Goal: Complete application form: Complete application form

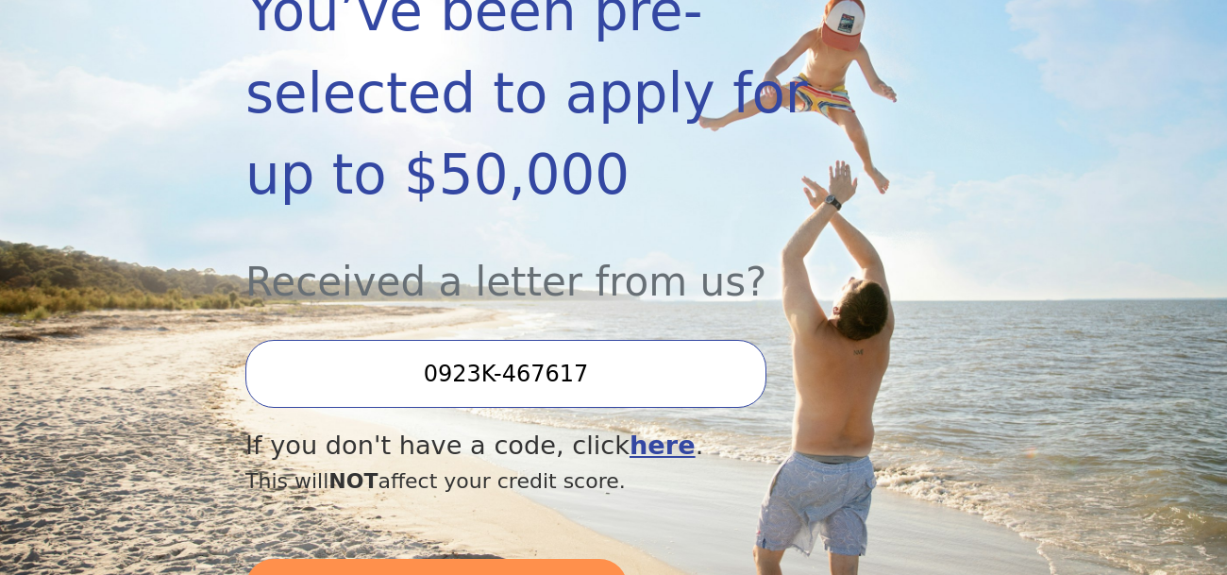
scroll to position [411, 0]
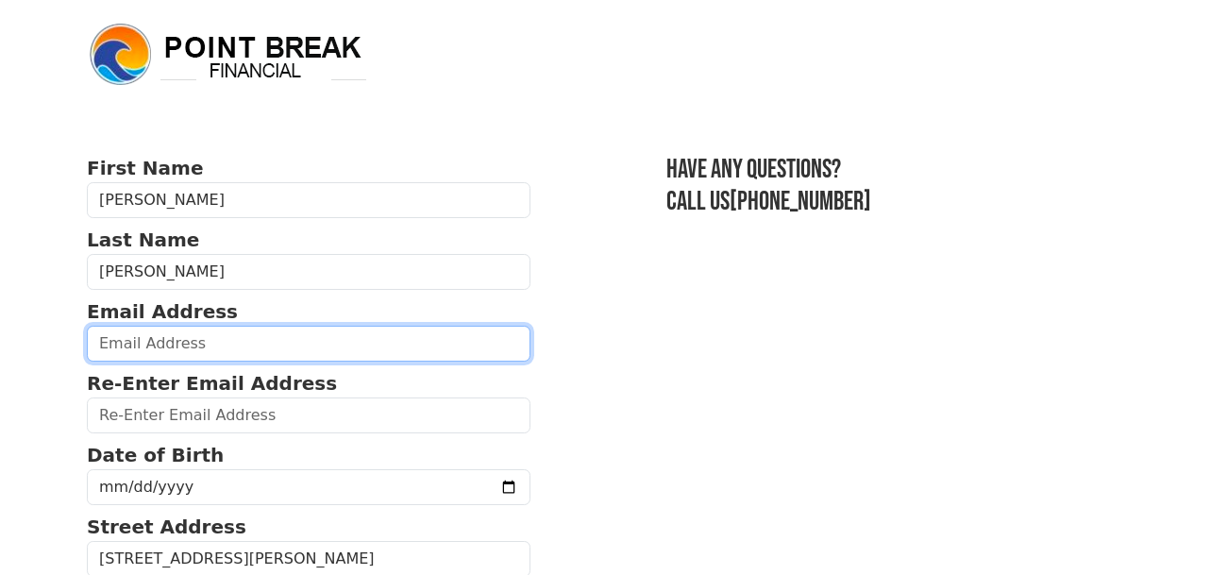
click at [238, 326] on input "email" at bounding box center [309, 344] width 444 height 36
type input "[EMAIL_ADDRESS][DOMAIN_NAME]"
drag, startPoint x: 279, startPoint y: 334, endPoint x: 97, endPoint y: 336, distance: 182.2
click at [97, 336] on input "[EMAIL_ADDRESS][DOMAIN_NAME]" at bounding box center [309, 344] width 444 height 36
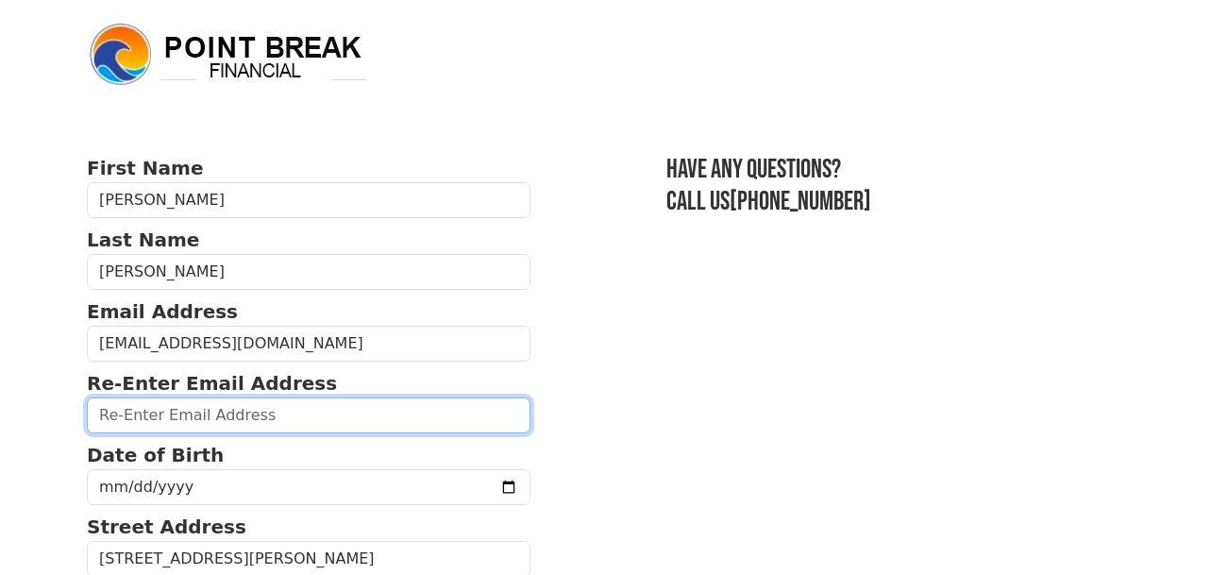
paste input "[EMAIL_ADDRESS][DOMAIN_NAME]"
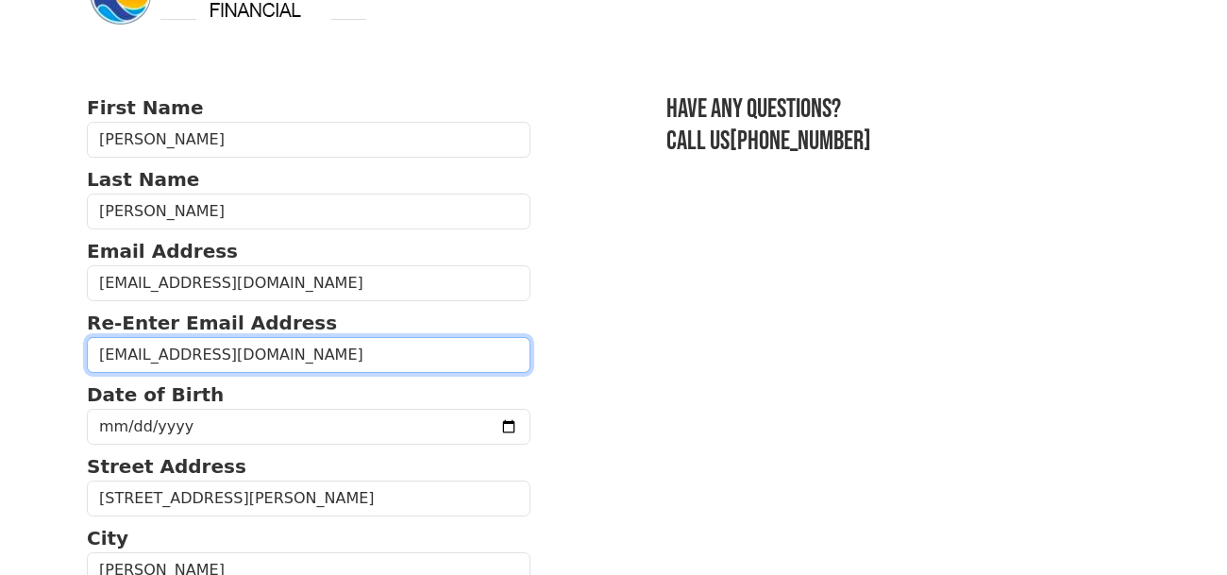
scroll to position [74, 0]
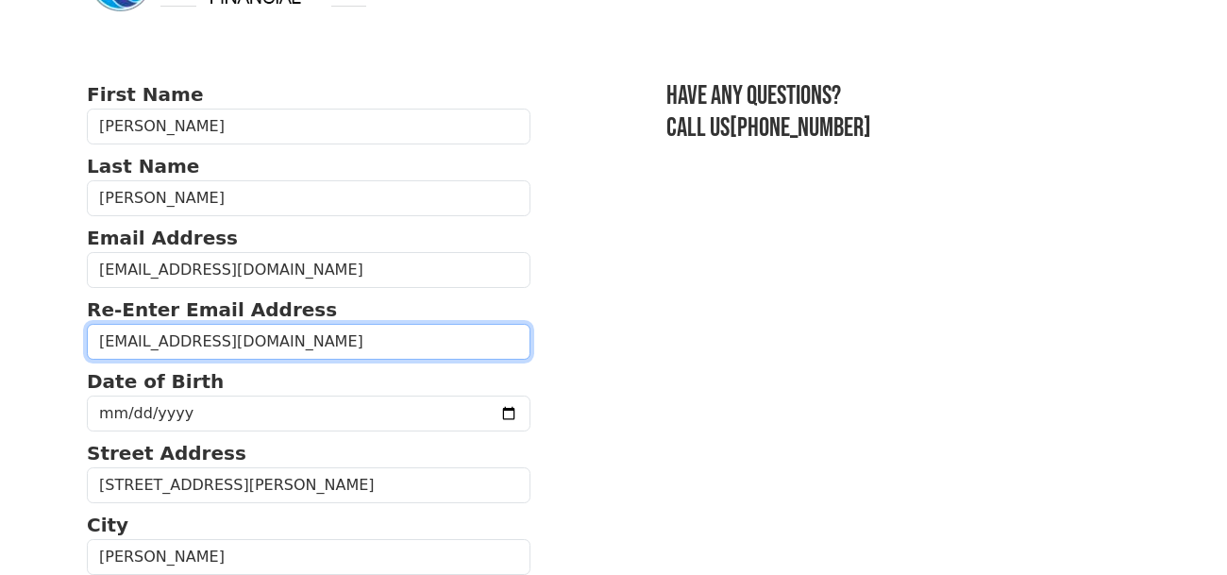
type input "[EMAIL_ADDRESS][DOMAIN_NAME]"
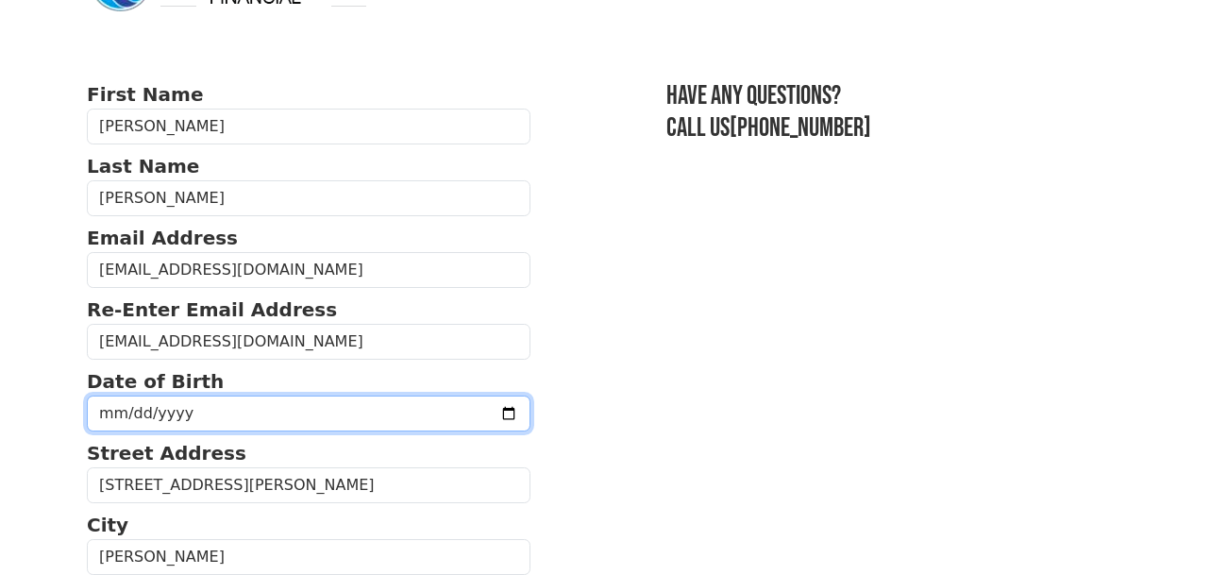
click at [145, 402] on input "date" at bounding box center [309, 413] width 444 height 36
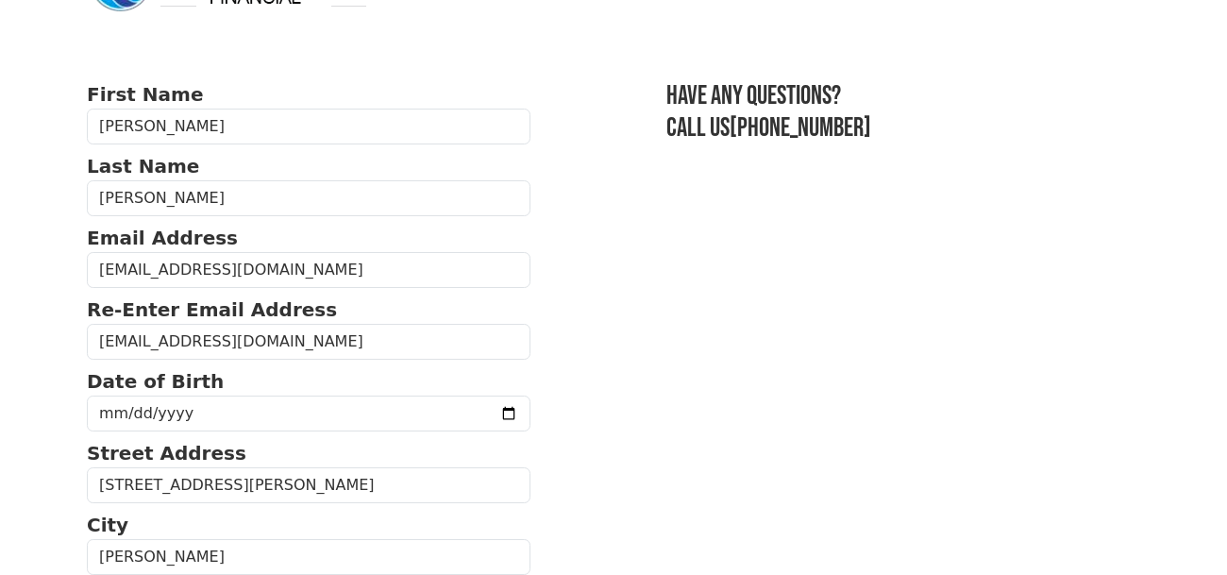
click at [161, 392] on p "Date of Birth" at bounding box center [309, 381] width 444 height 28
click at [103, 394] on p "Date of Birth" at bounding box center [309, 381] width 444 height 28
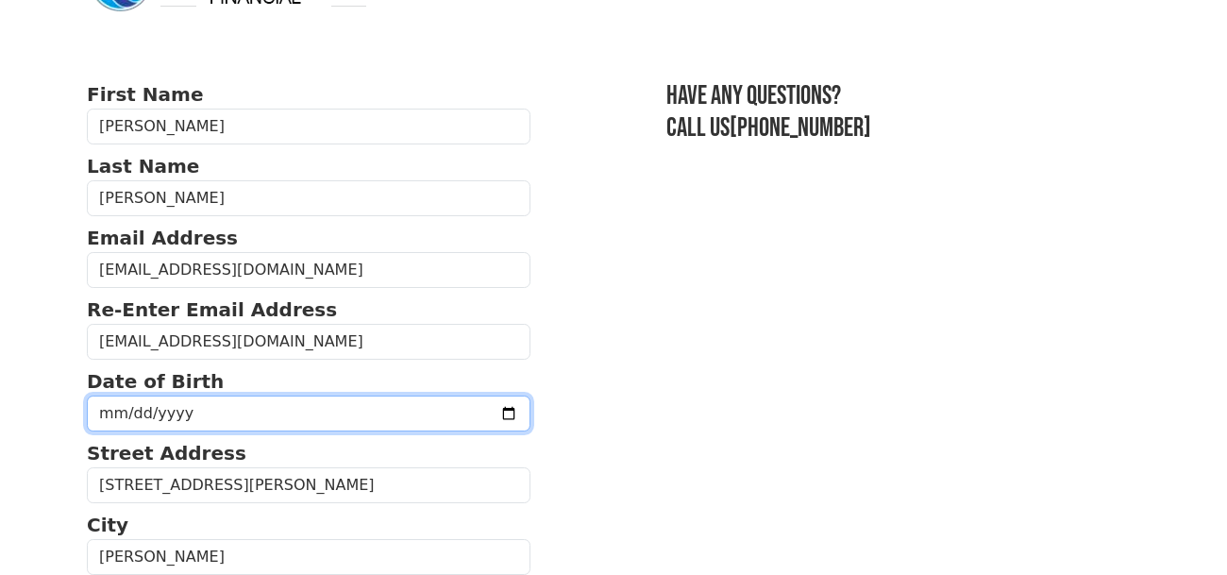
click at [109, 408] on input "date" at bounding box center [309, 413] width 444 height 36
click at [111, 411] on input "date" at bounding box center [309, 413] width 444 height 36
type input "[DATE]"
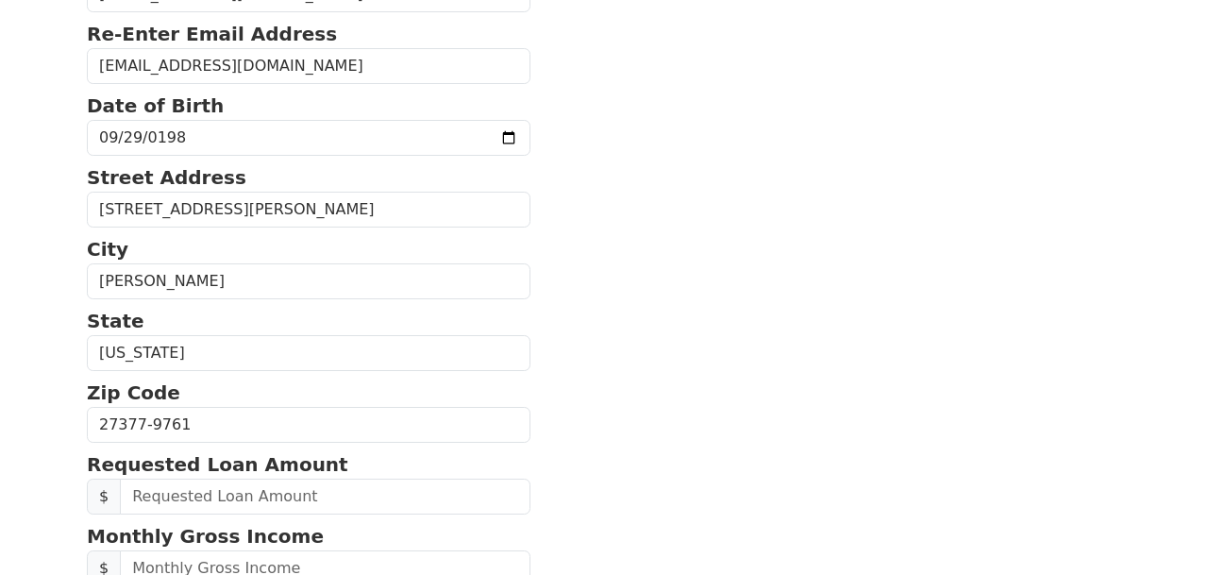
scroll to position [360, 0]
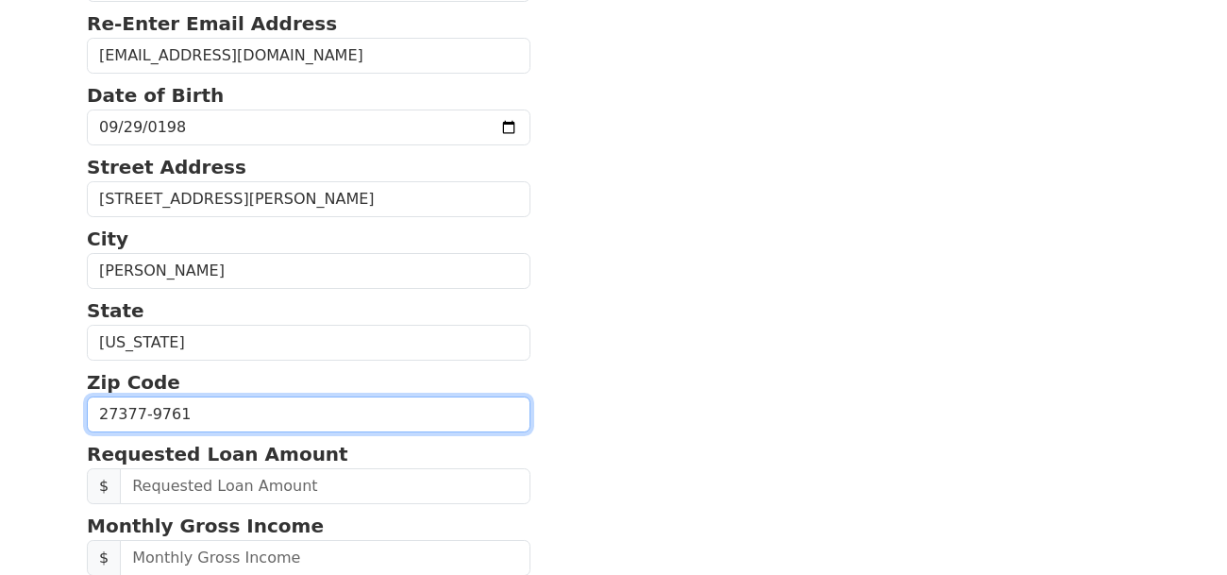
click at [300, 421] on input "27377-9761" at bounding box center [309, 414] width 444 height 36
type input "27377"
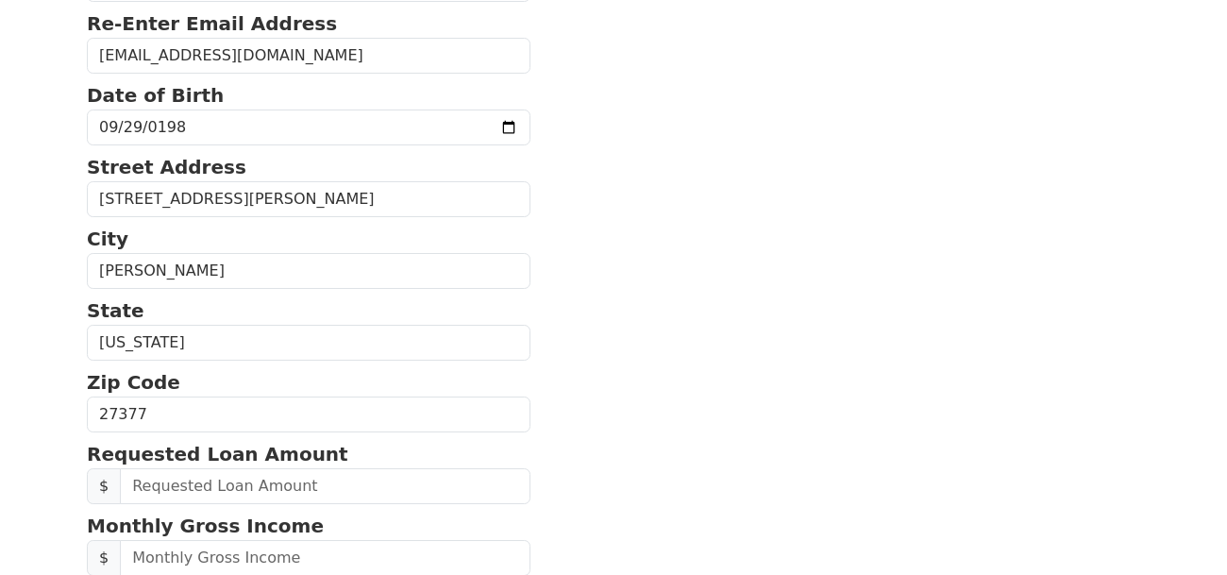
click at [660, 432] on section "First Name [PERSON_NAME] Last Name [PERSON_NAME] Email Address [EMAIL_ADDRESS][…" at bounding box center [613, 410] width 1053 height 1233
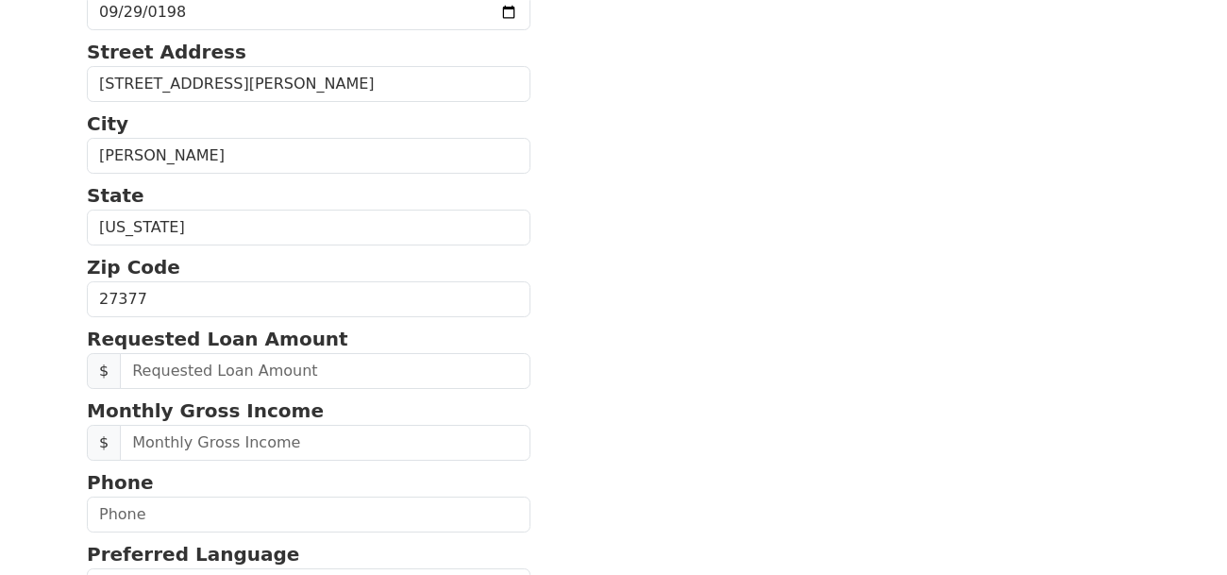
scroll to position [478, 0]
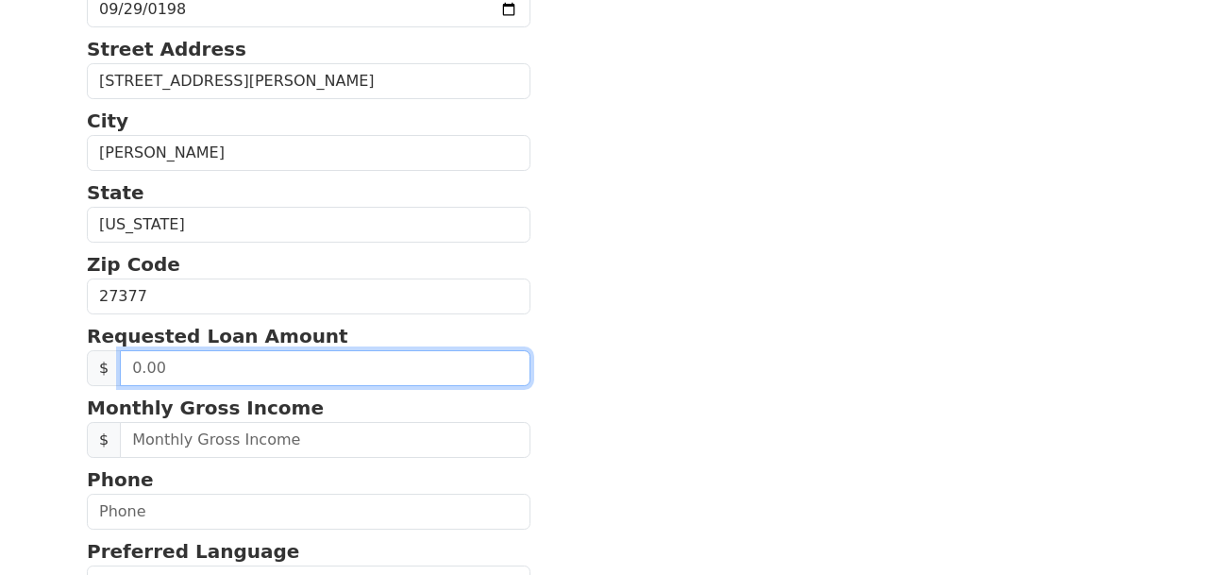
click at [220, 374] on input "text" at bounding box center [325, 368] width 411 height 36
type input "1,000.00"
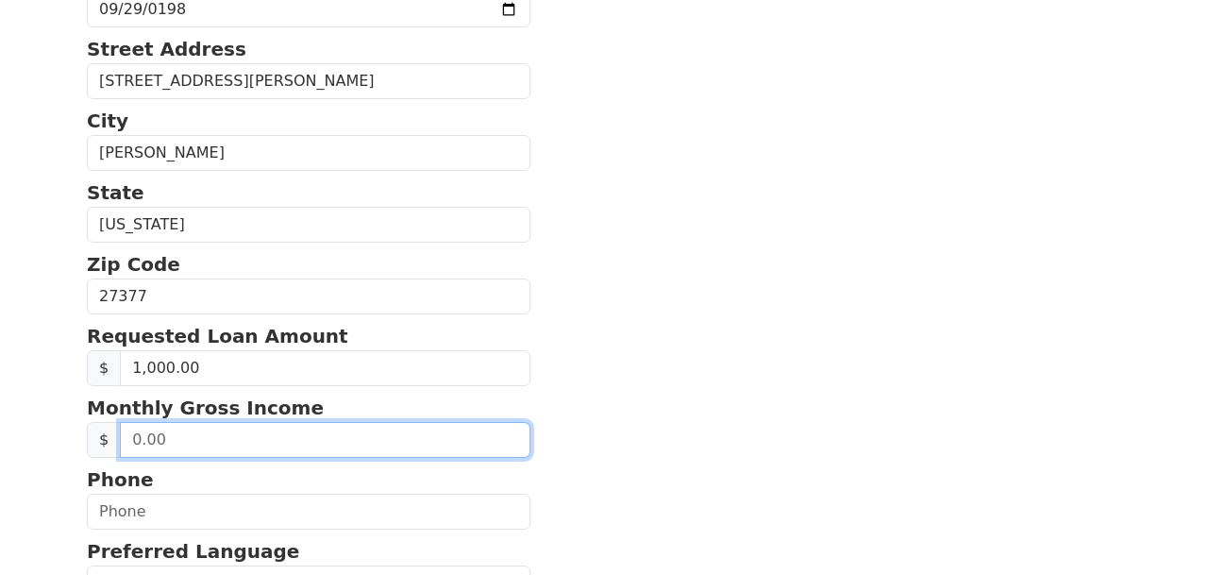
click at [248, 445] on input "text" at bounding box center [325, 440] width 411 height 36
type input "2,700.00"
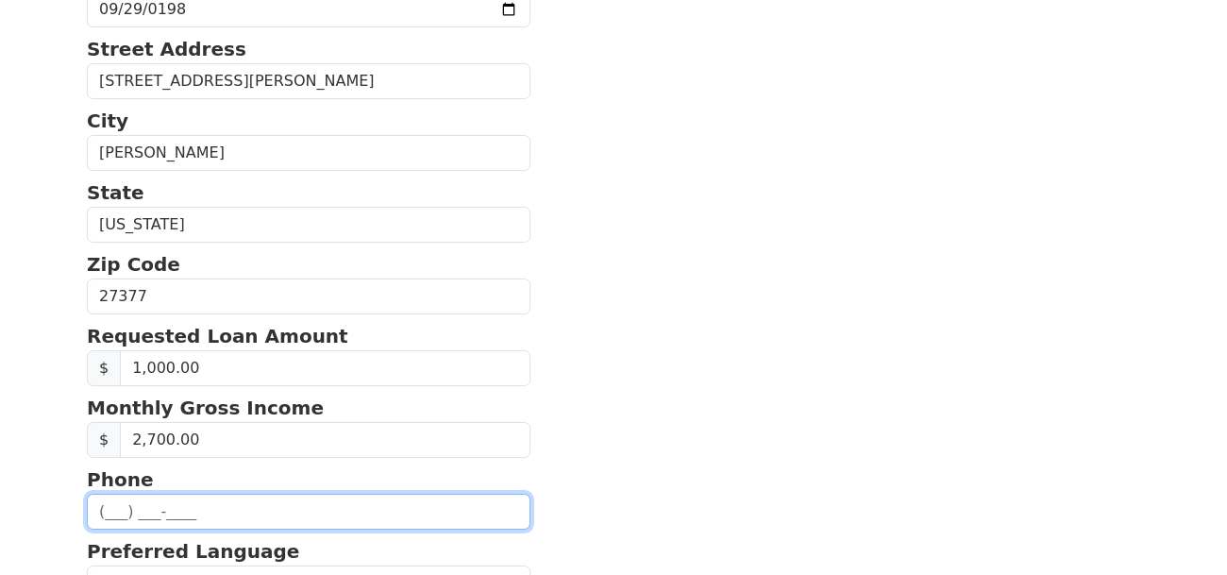
click at [141, 497] on input "text" at bounding box center [309, 512] width 444 height 36
type input "[PHONE_NUMBER]"
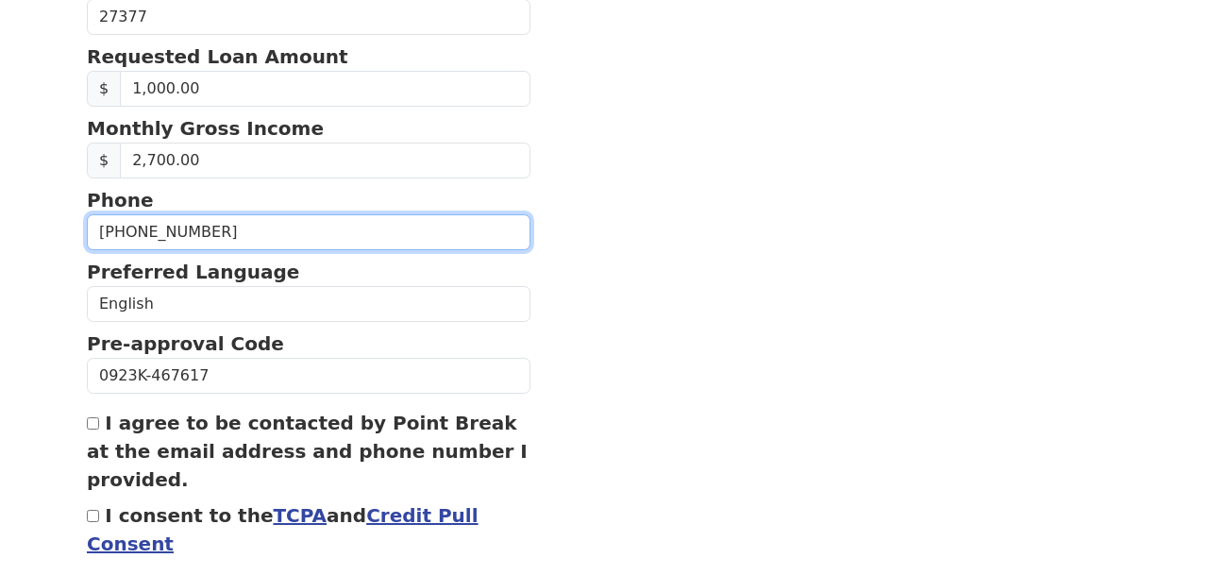
scroll to position [758, 0]
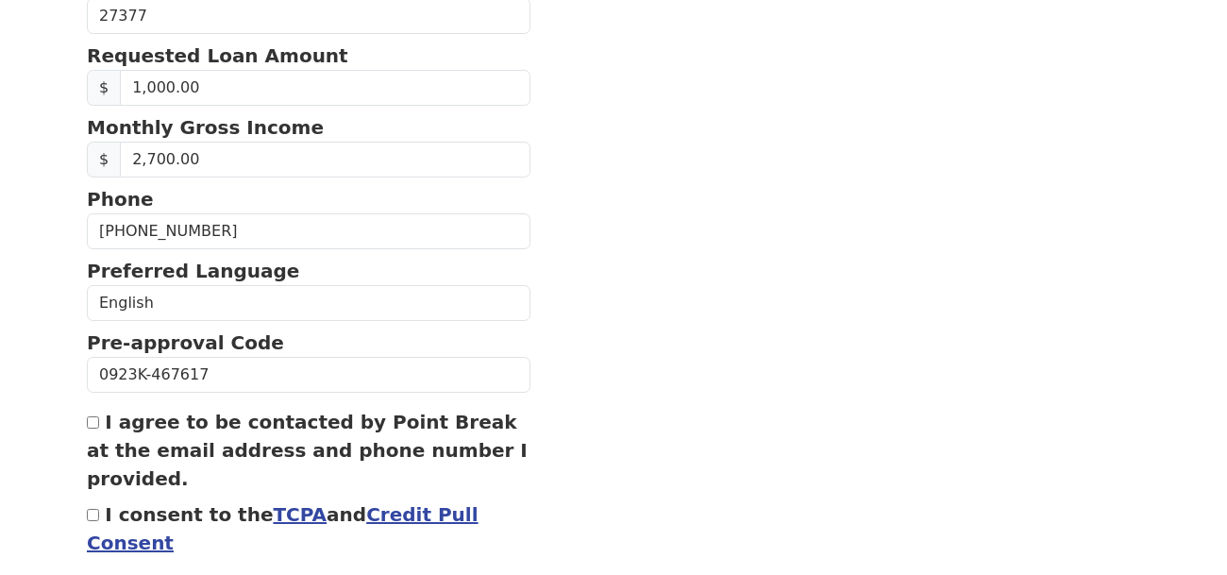
click at [89, 416] on input "I agree to be contacted by Point Break at the email address and phone number I …" at bounding box center [93, 422] width 12 height 12
checkbox input "true"
click at [92, 502] on div "I consent to the TCPA and Credit Pull Consent" at bounding box center [309, 528] width 444 height 57
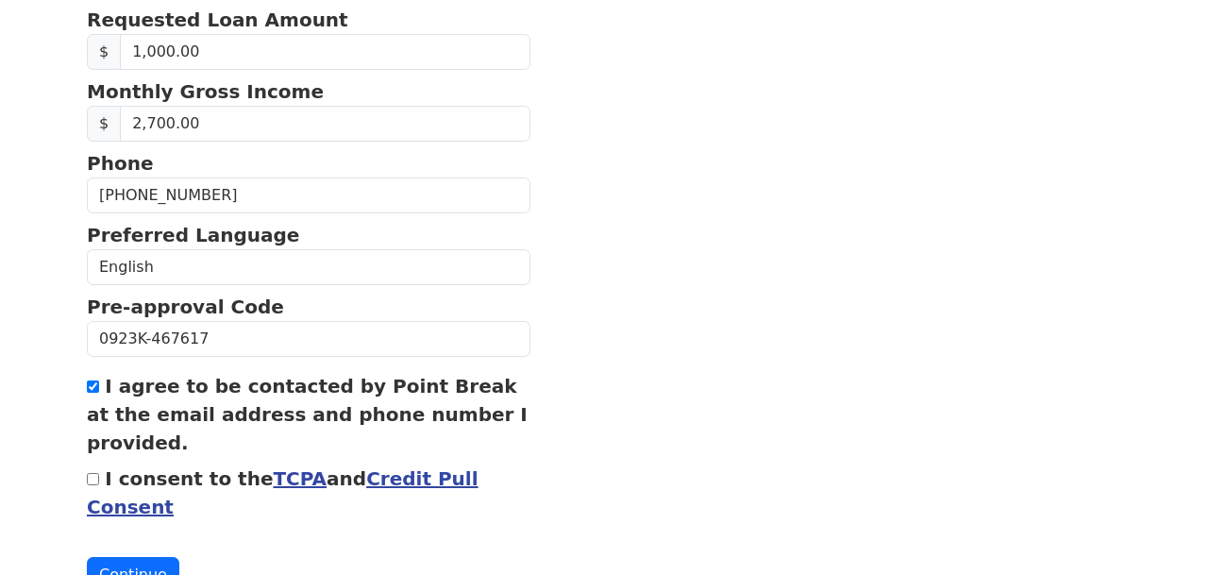
scroll to position [822, 0]
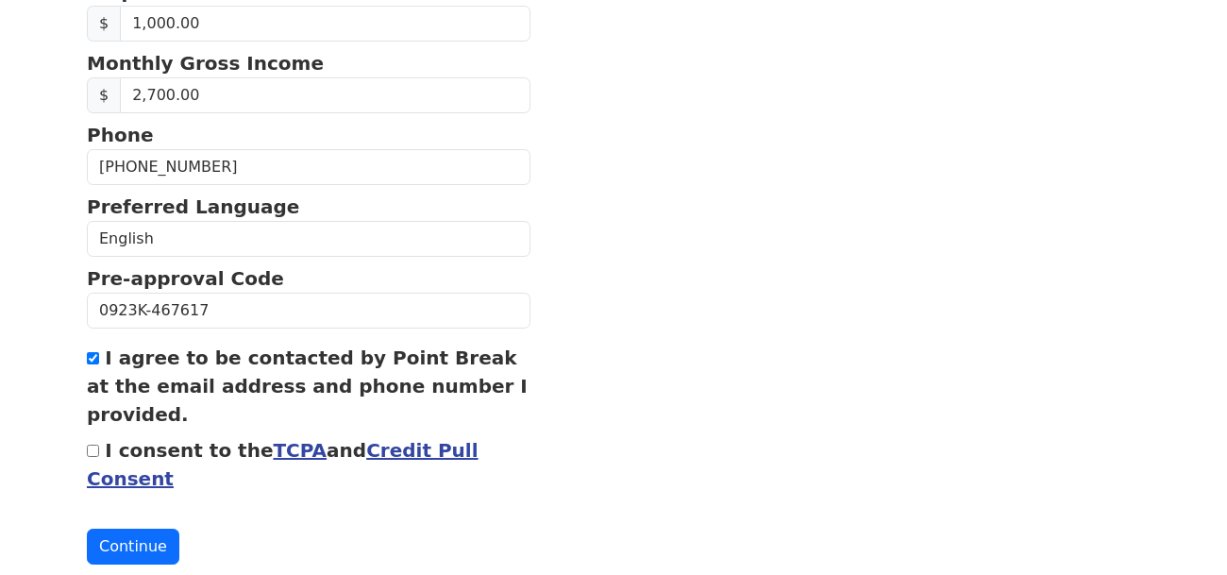
click at [91, 445] on input "I consent to the TCPA and Credit Pull Consent" at bounding box center [93, 451] width 12 height 12
checkbox input "true"
click at [136, 538] on button "Continue" at bounding box center [133, 547] width 92 height 36
click at [114, 545] on button "Continue" at bounding box center [133, 547] width 92 height 36
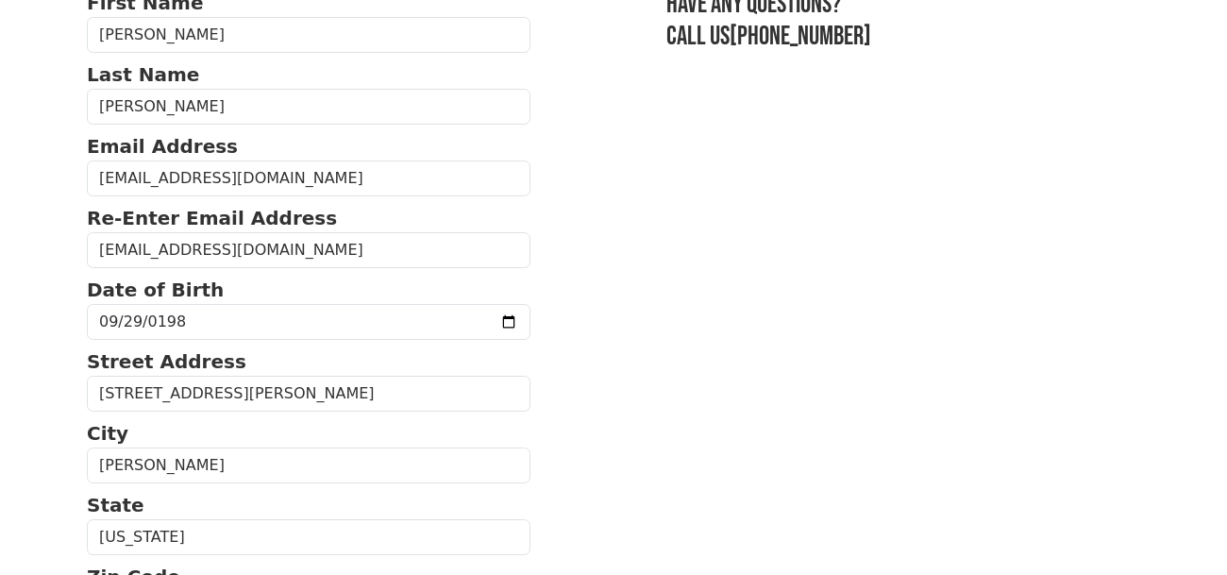
scroll to position [167, 0]
